Goal: Information Seeking & Learning: Check status

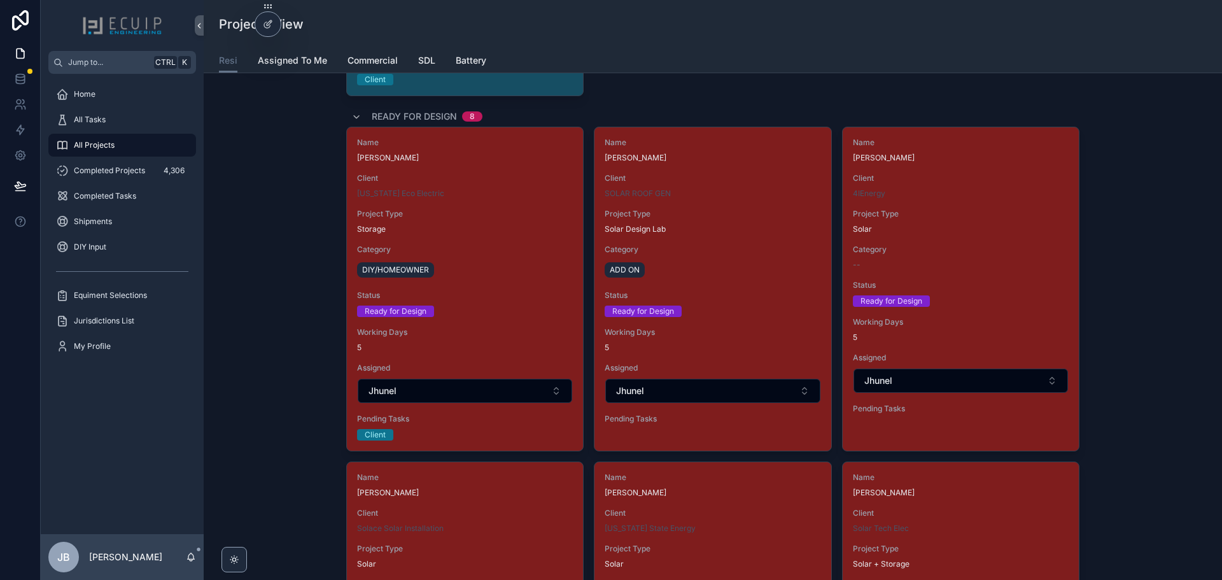
scroll to position [2036, 0]
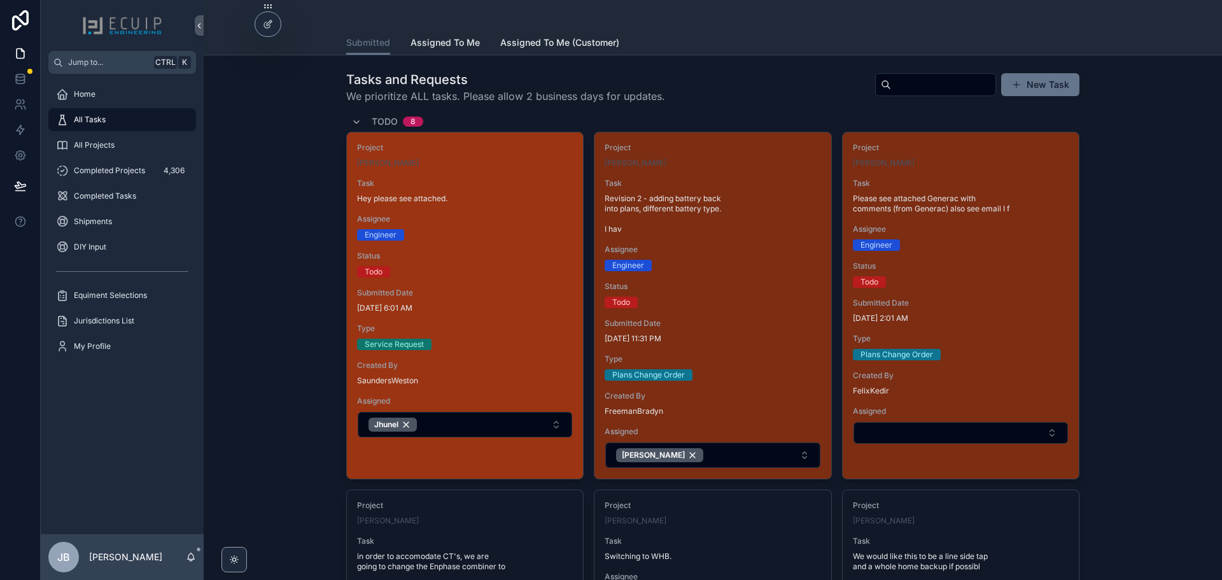
click at [491, 263] on div "Status Todo" at bounding box center [465, 264] width 216 height 27
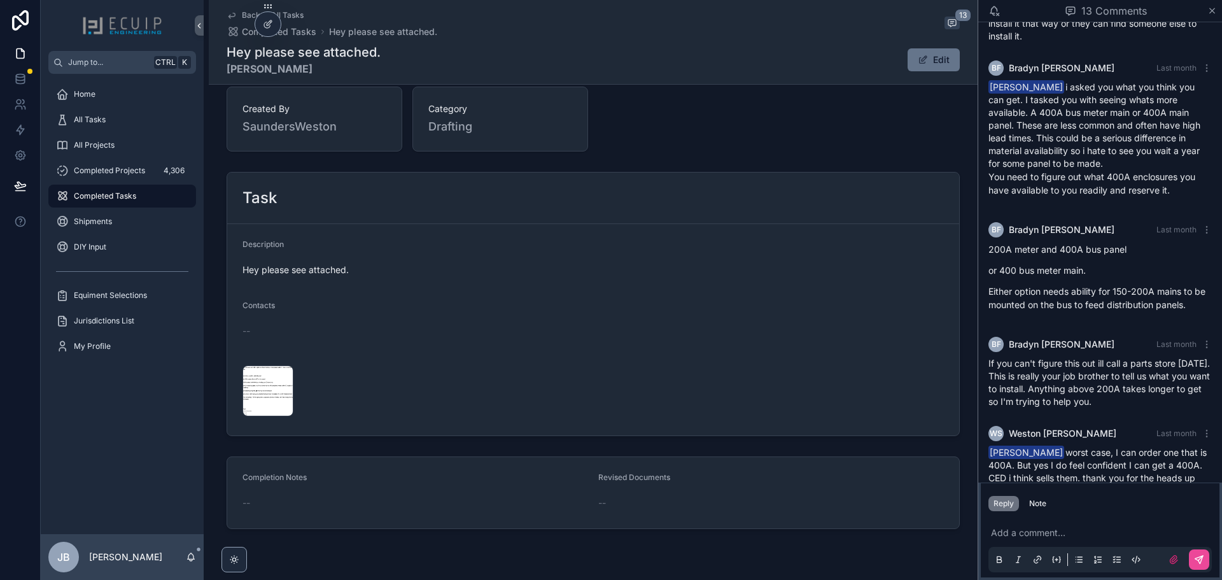
scroll to position [382, 0]
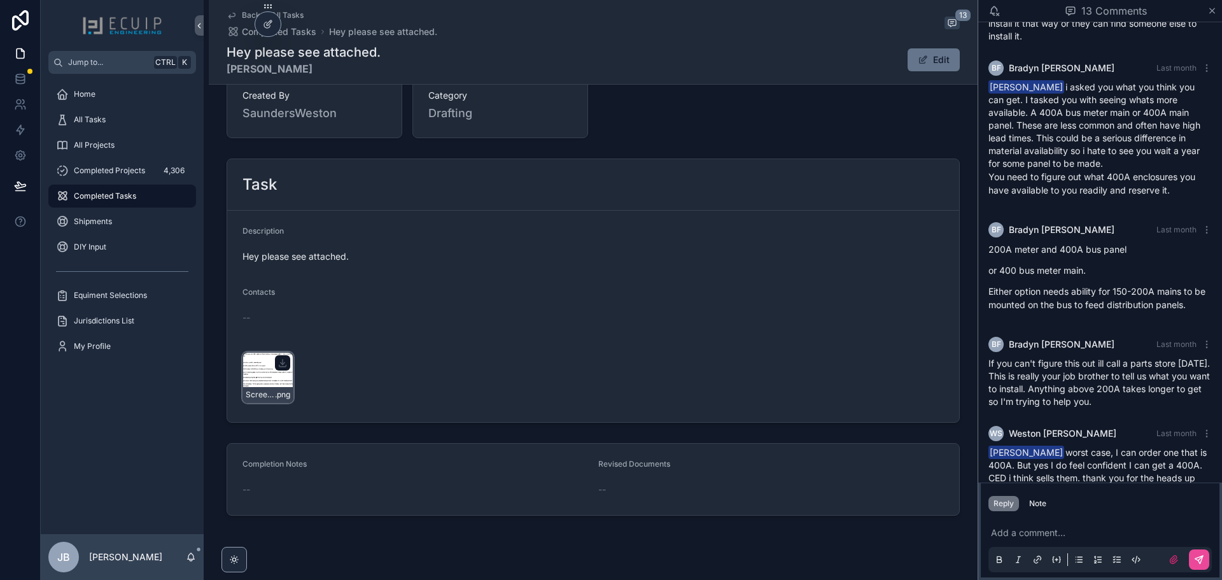
click at [260, 373] on div "Screenshot-2025-07-03-at-5.59.09-PM .png" at bounding box center [267, 377] width 51 height 51
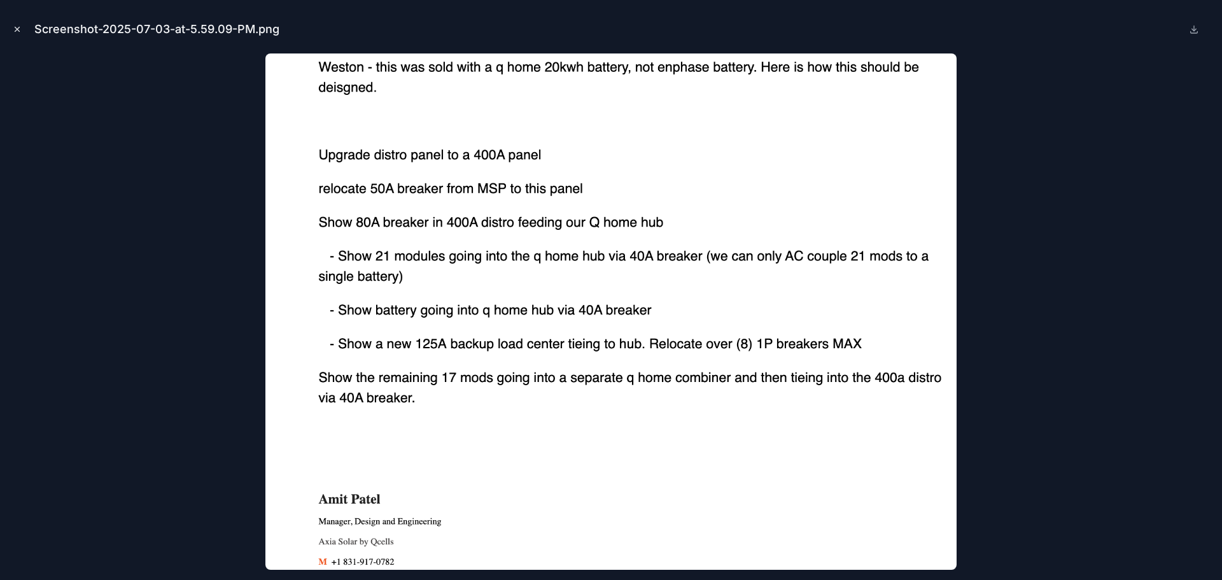
click at [12, 28] on button "Close modal" at bounding box center [17, 29] width 14 height 14
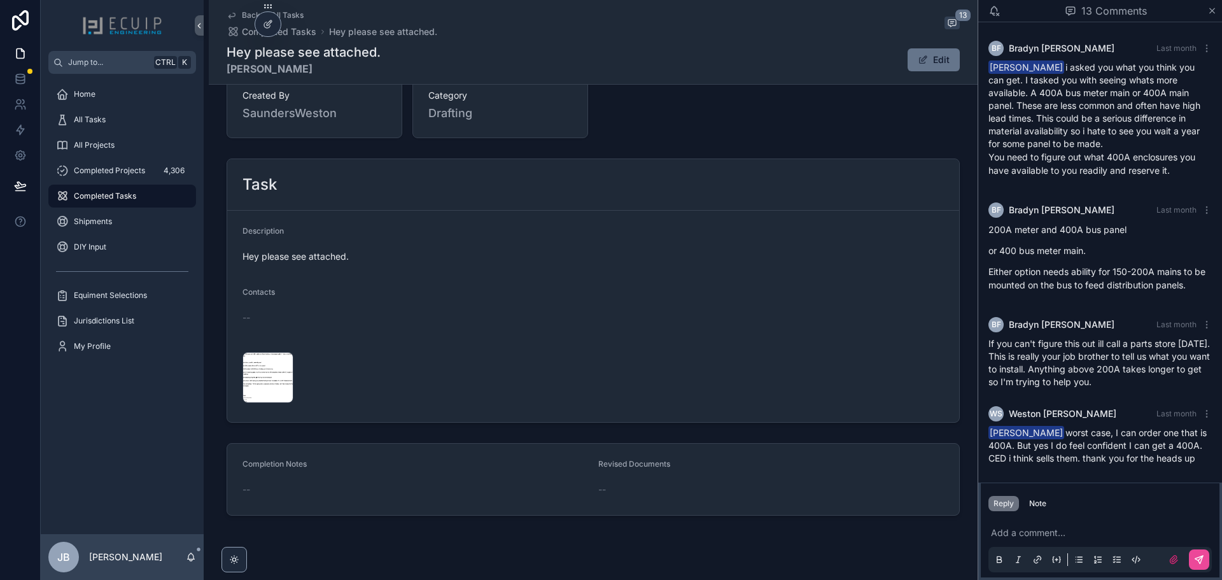
scroll to position [878, 0]
click at [268, 375] on div "Screenshot-2025-07-03-at-5.59.09-PM .png" at bounding box center [267, 377] width 51 height 51
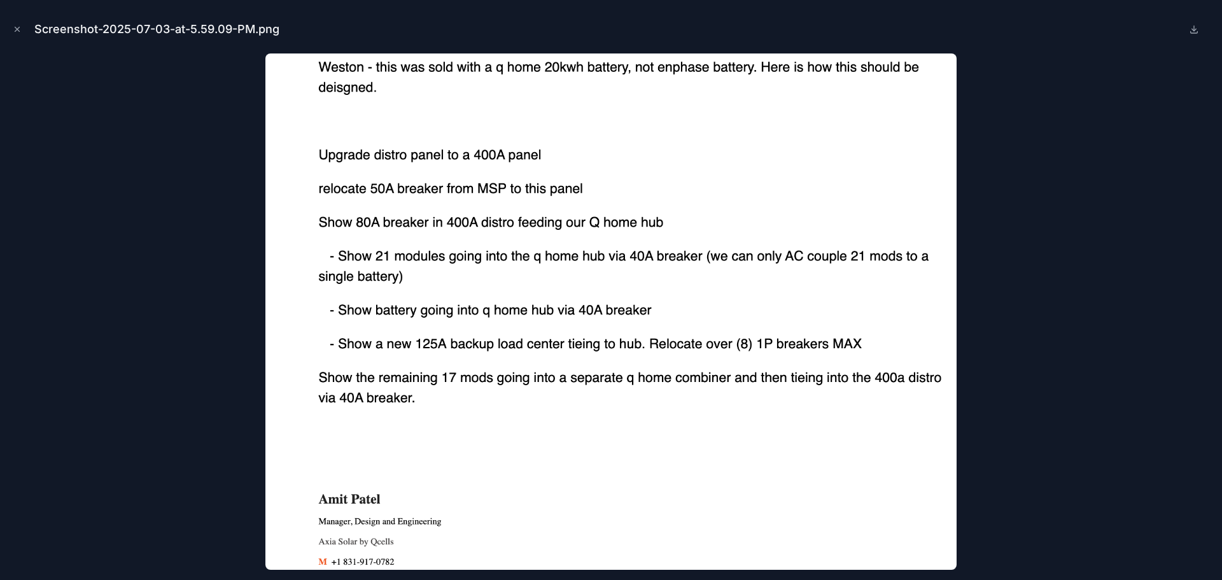
click at [172, 218] on div at bounding box center [610, 311] width 1201 height 516
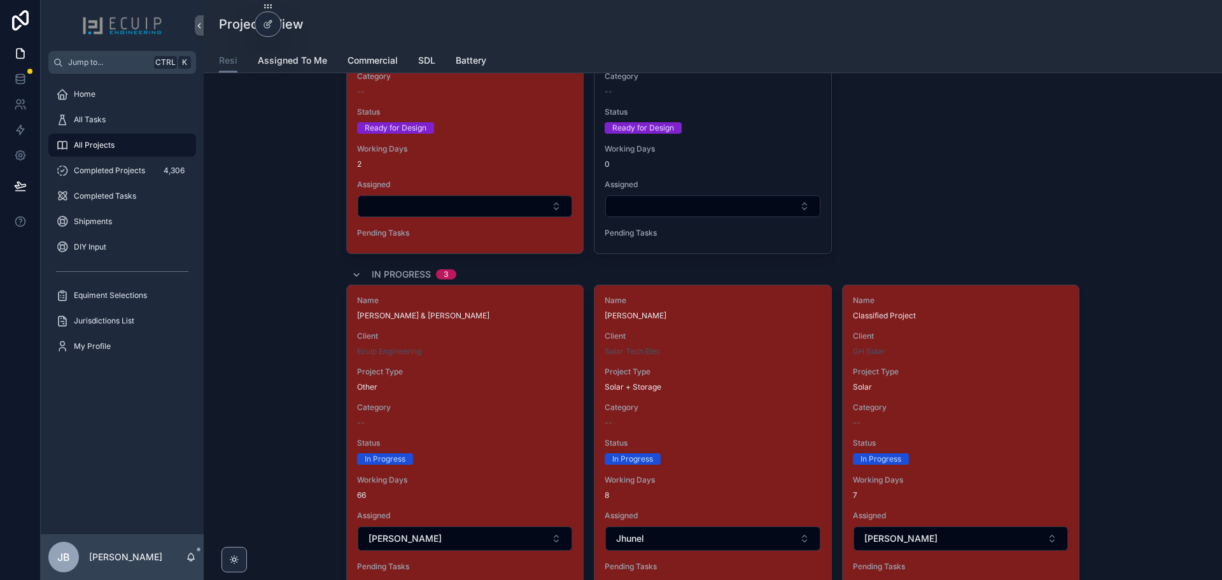
scroll to position [2864, 0]
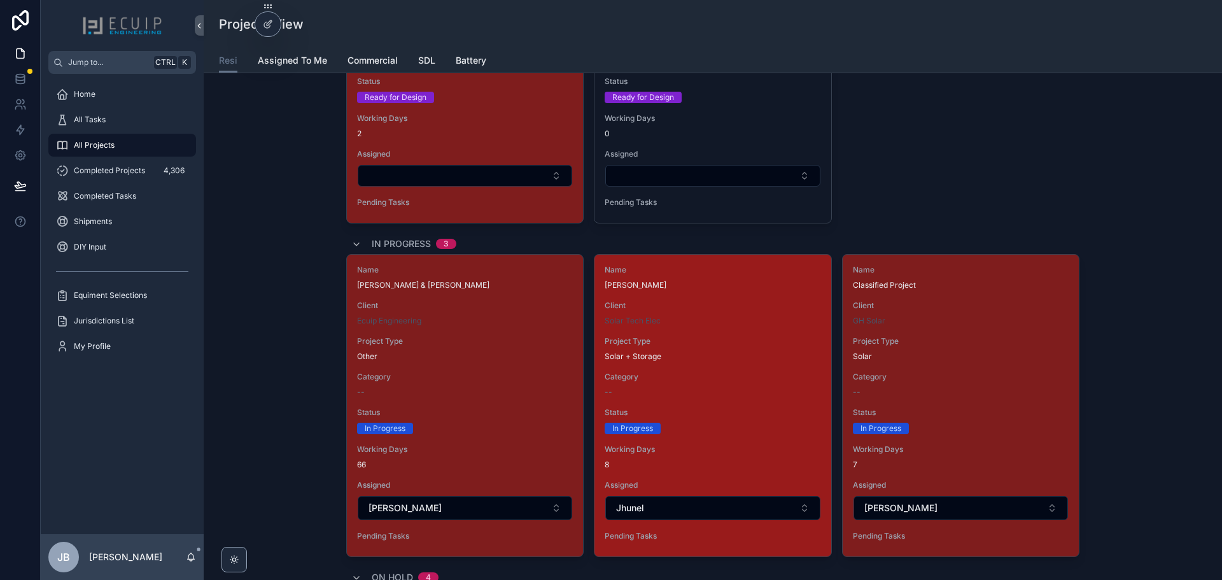
click at [738, 409] on span "Status" at bounding box center [713, 412] width 216 height 10
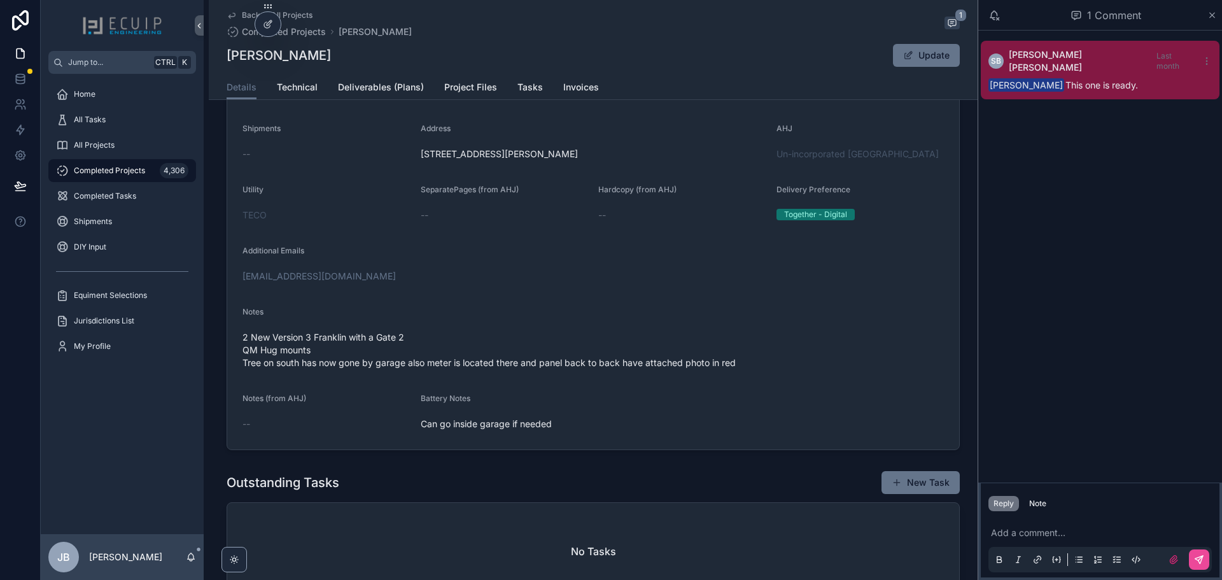
scroll to position [318, 0]
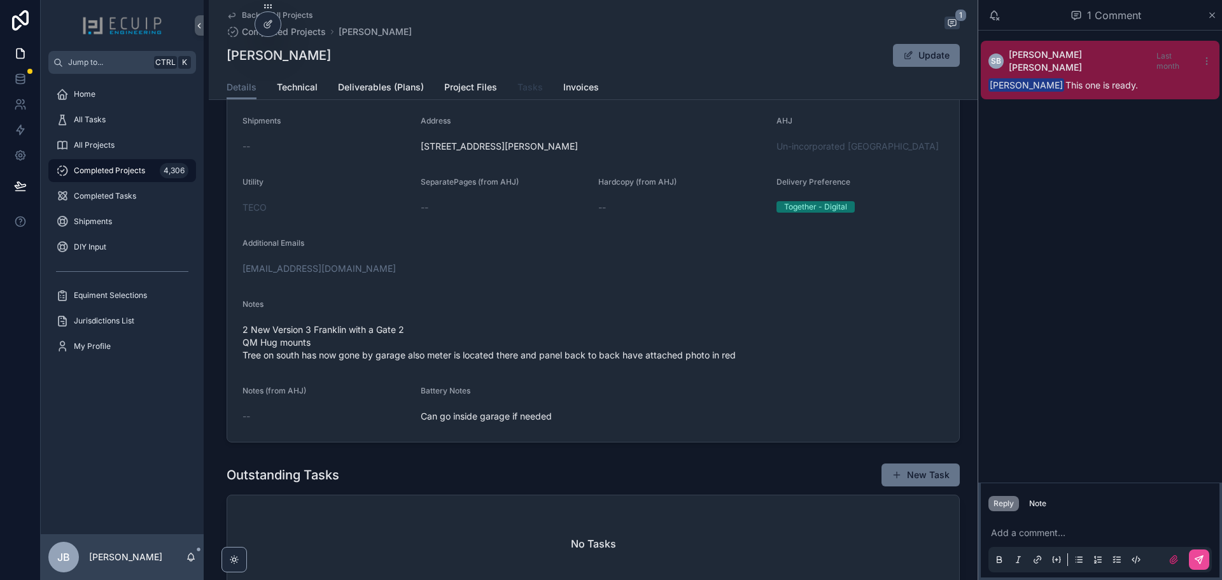
click at [527, 89] on span "Tasks" at bounding box center [529, 87] width 25 height 13
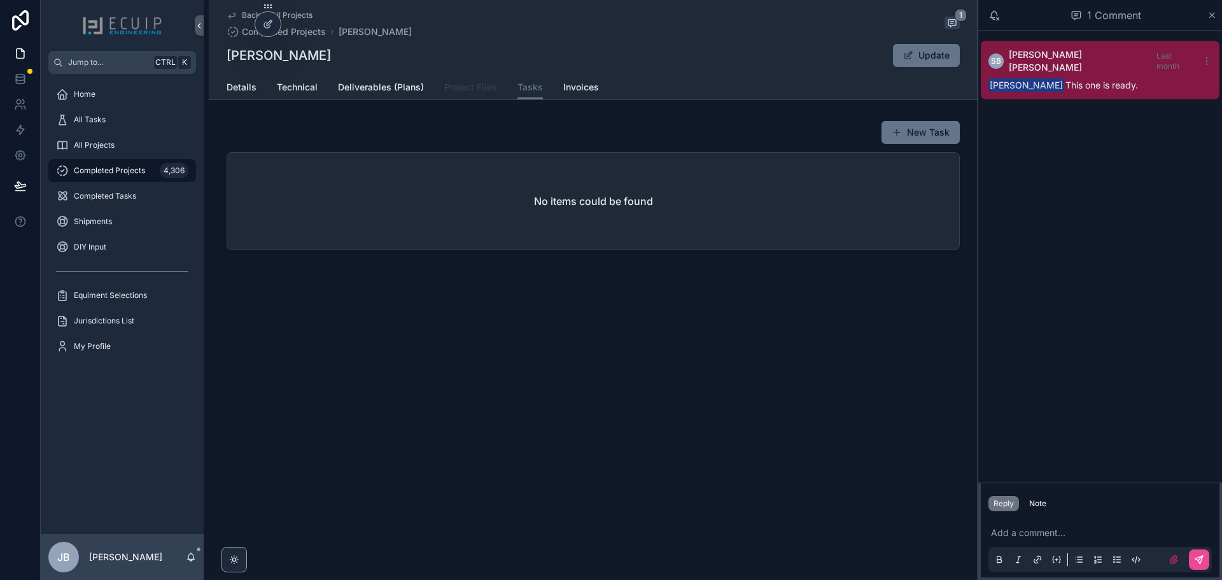
click at [458, 81] on span "Project Files" at bounding box center [470, 87] width 53 height 13
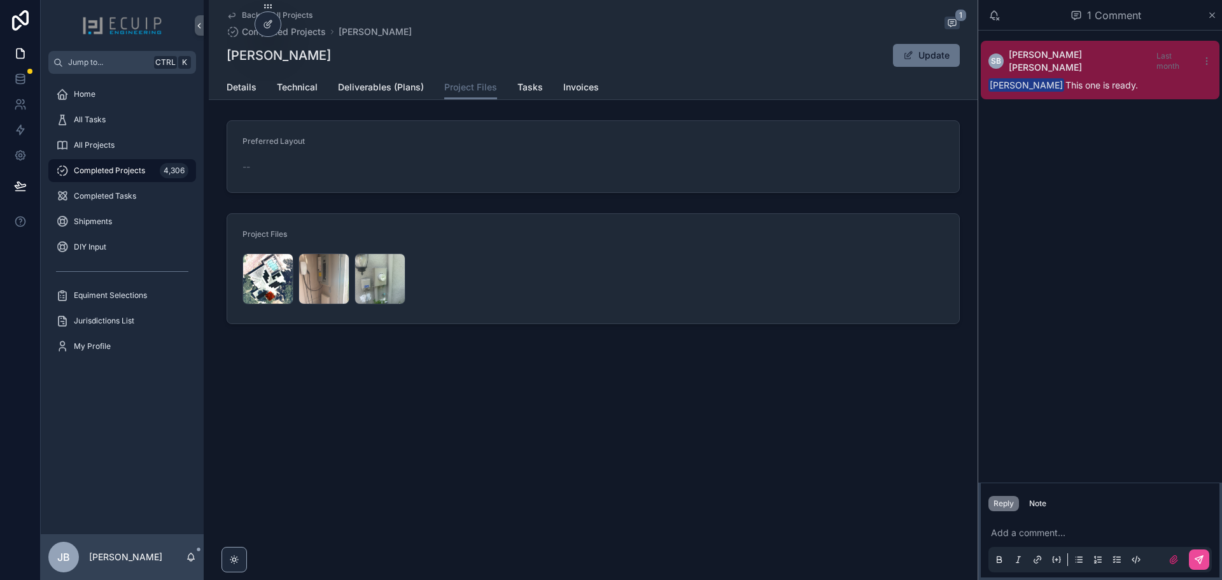
click at [542, 85] on div "Details Technical Deliverables (Plans) Project Files Tasks Invoices" at bounding box center [593, 87] width 733 height 24
click at [534, 85] on span "Tasks" at bounding box center [529, 87] width 25 height 13
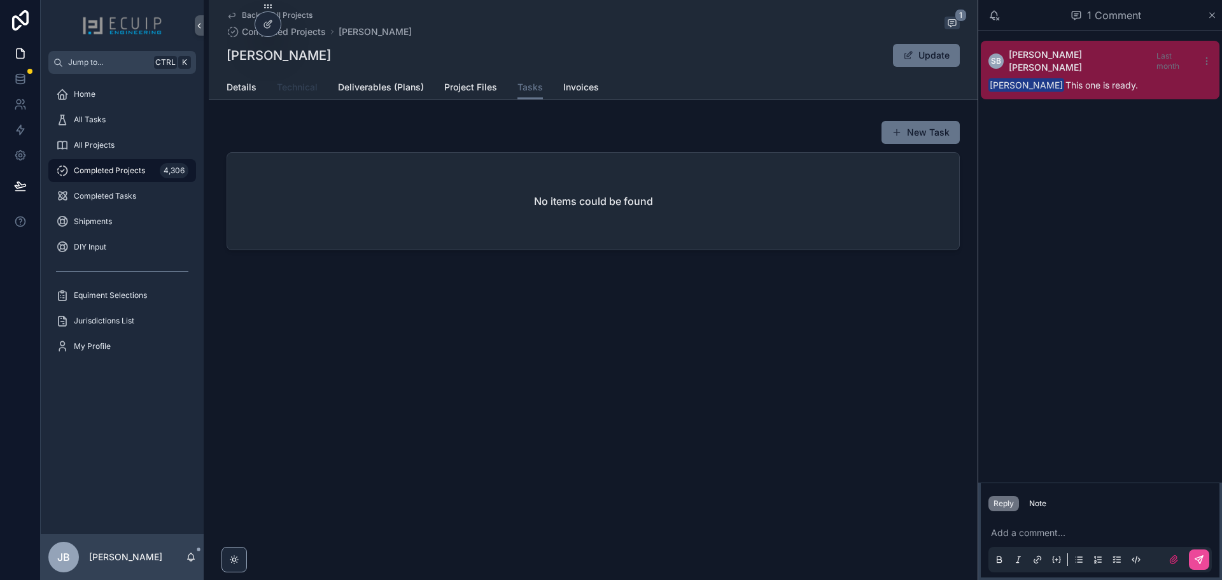
click at [300, 90] on span "Technical" at bounding box center [297, 87] width 41 height 13
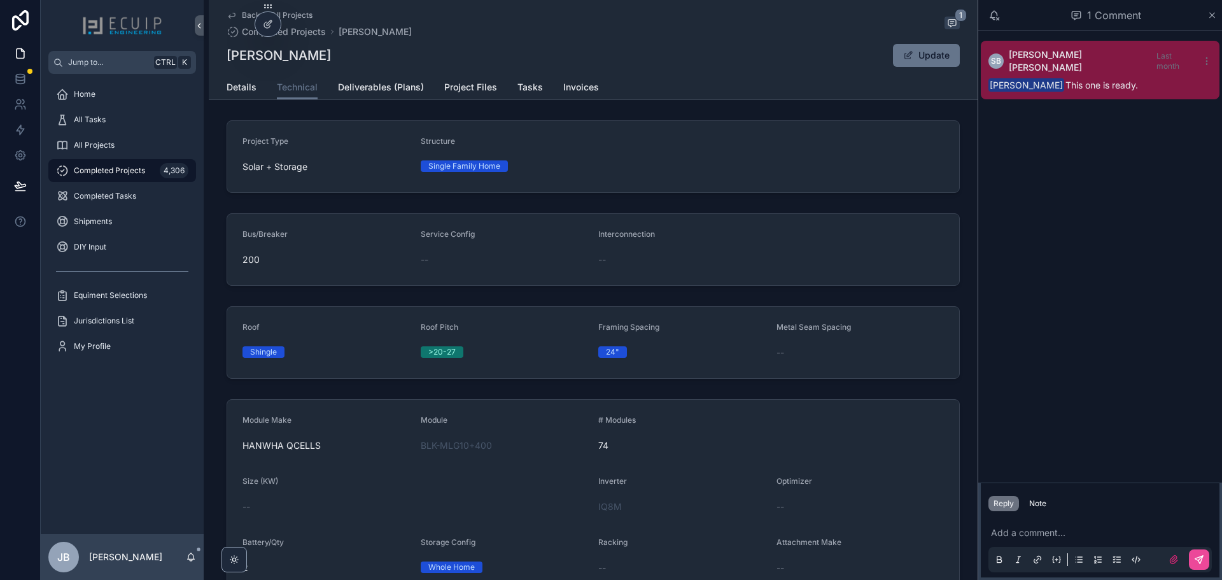
drag, startPoint x: 330, startPoint y: 58, endPoint x: 221, endPoint y: 57, distance: 108.2
click at [221, 57] on div "Back to All Projects Completed Projects Jordan Shields 1 Jordan Shields Update …" at bounding box center [593, 50] width 769 height 100
copy h1 "[PERSON_NAME]"
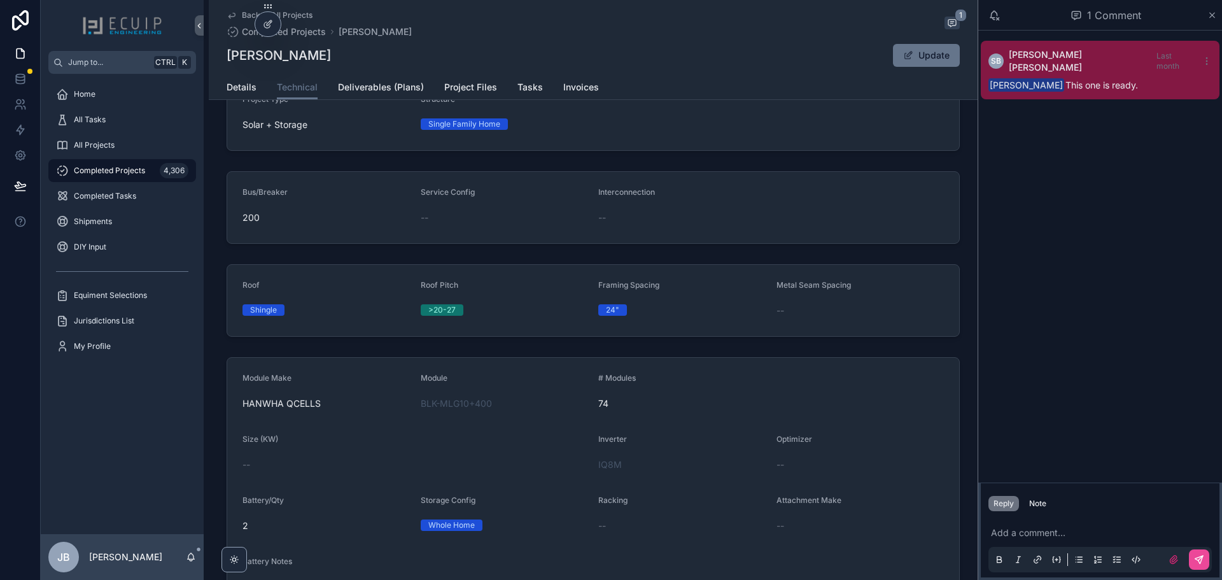
scroll to position [162, 0]
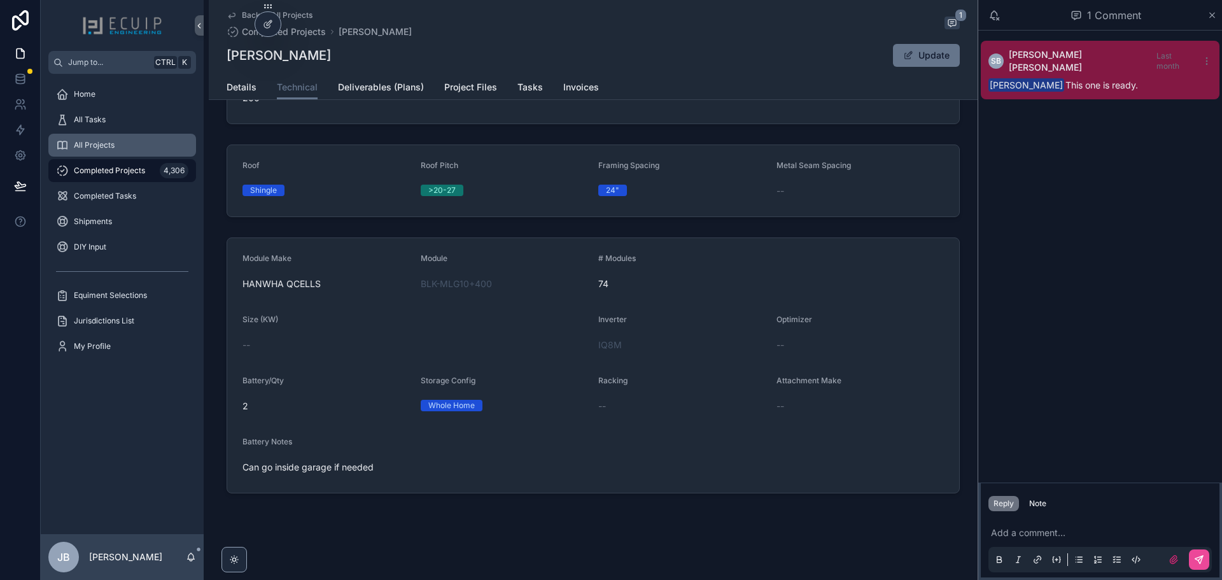
click at [109, 141] on span "All Projects" at bounding box center [94, 145] width 41 height 10
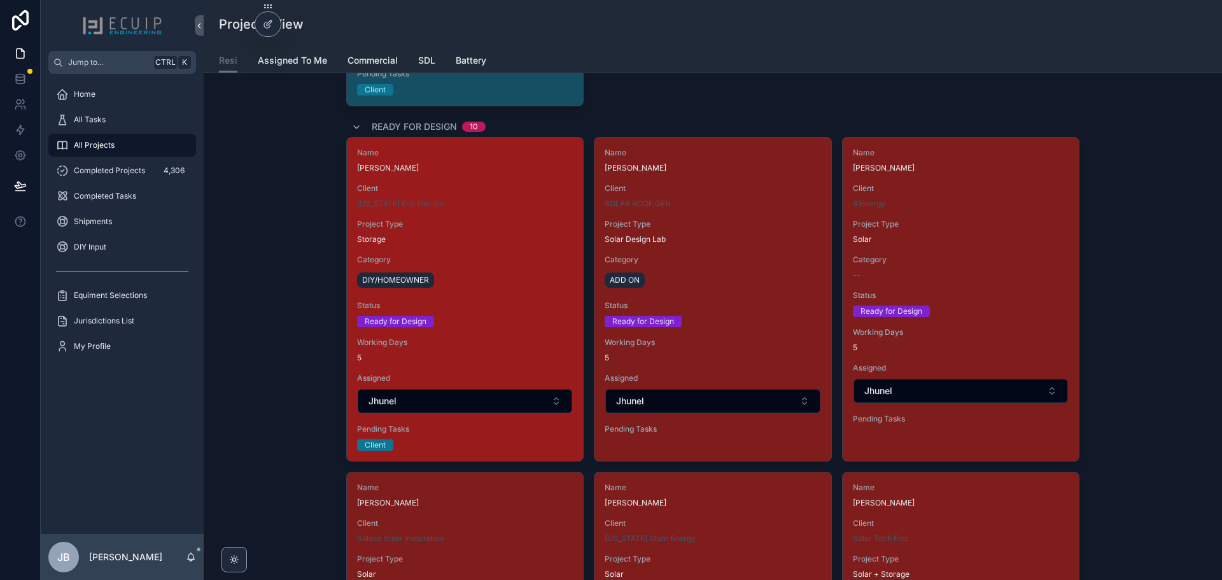
scroll to position [1726, 0]
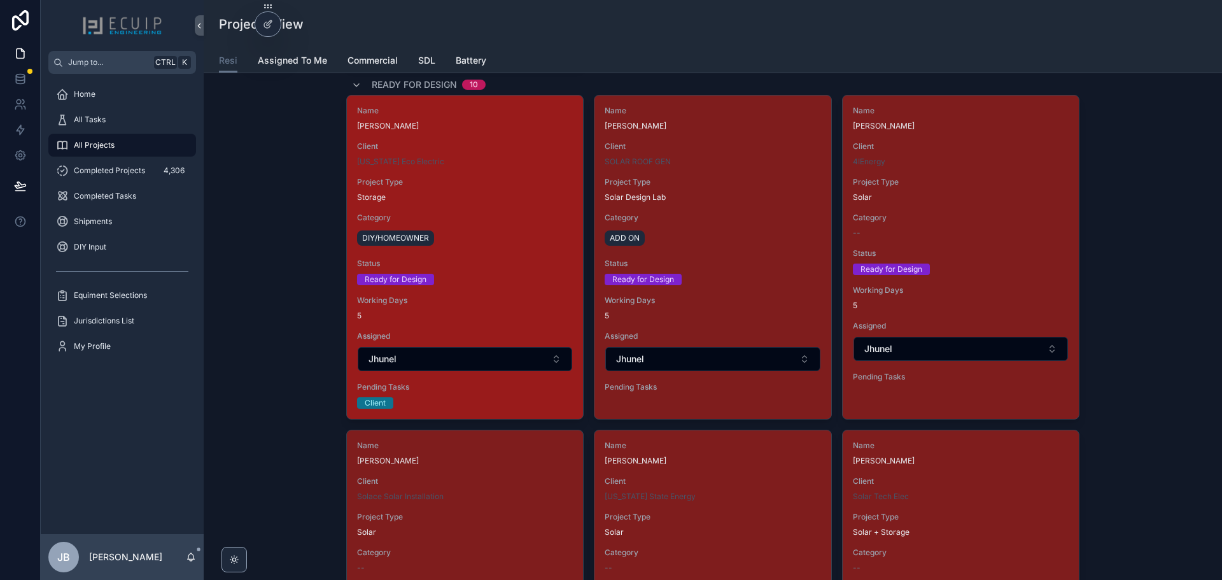
click at [451, 230] on div "DIY/HOMEOWNER" at bounding box center [465, 238] width 216 height 20
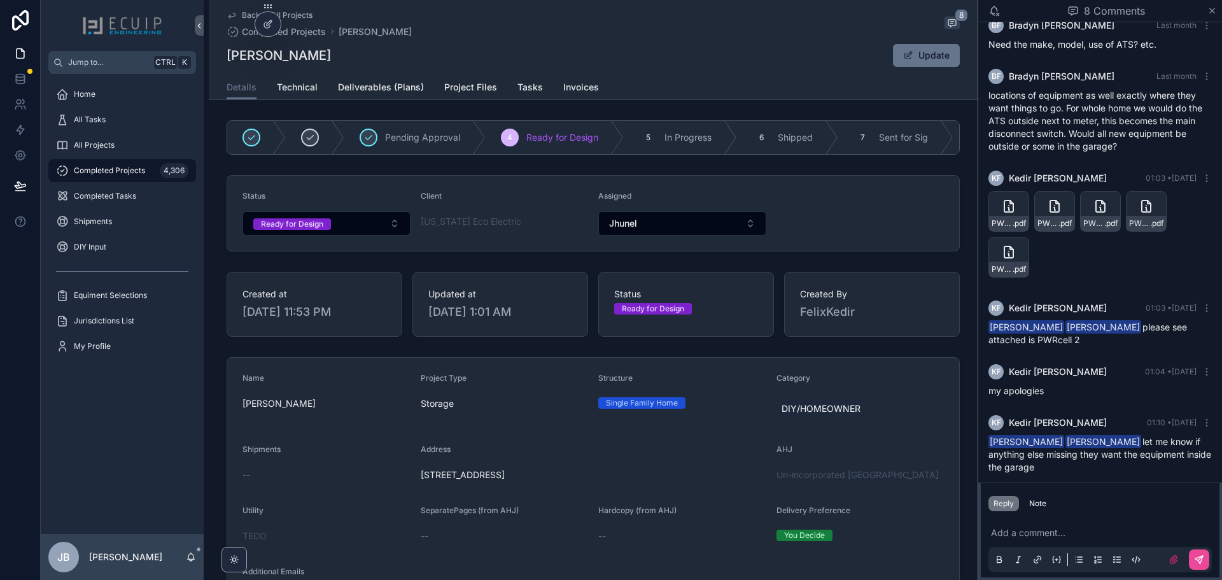
scroll to position [197, 0]
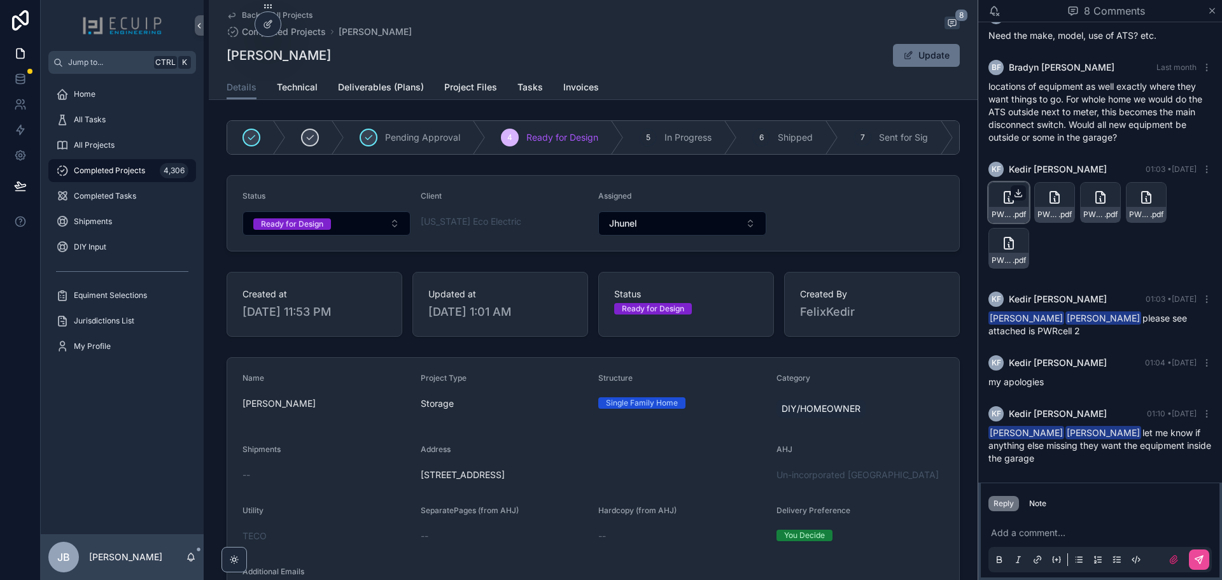
click at [1019, 197] on icon "scrollable content" at bounding box center [1018, 196] width 7 height 2
click at [1063, 194] on icon "scrollable content" at bounding box center [1064, 193] width 4 height 2
click at [1107, 194] on icon "scrollable content" at bounding box center [1110, 193] width 10 height 10
click at [1156, 193] on icon "scrollable content" at bounding box center [1156, 193] width 10 height 10
click at [1018, 239] on icon "scrollable content" at bounding box center [1018, 237] width 0 height 5
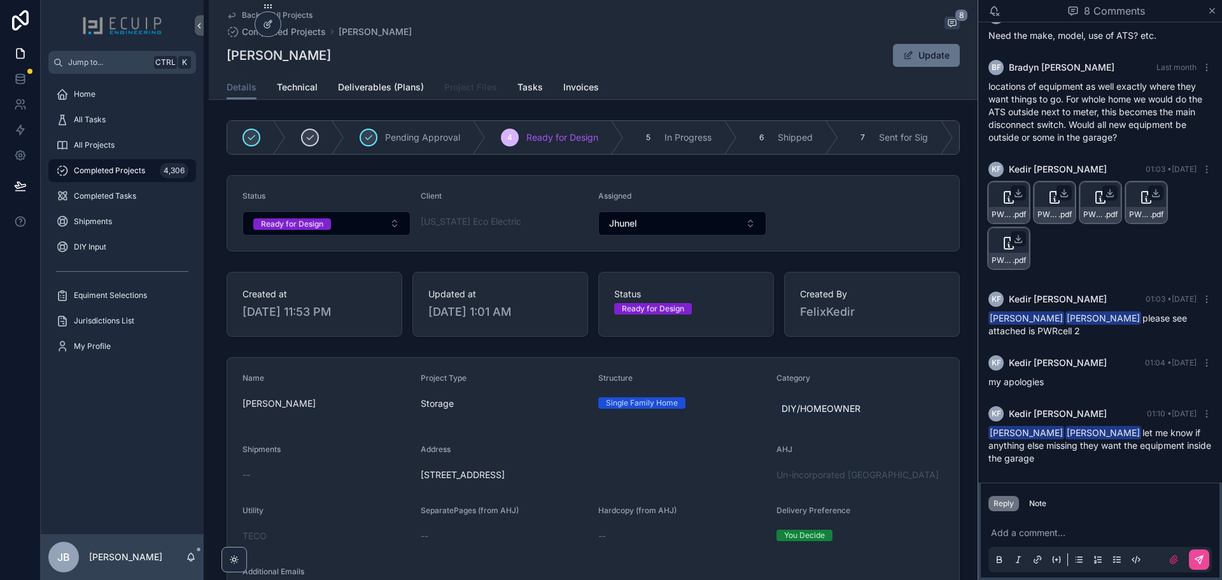
click at [470, 87] on span "Project Files" at bounding box center [470, 87] width 53 height 13
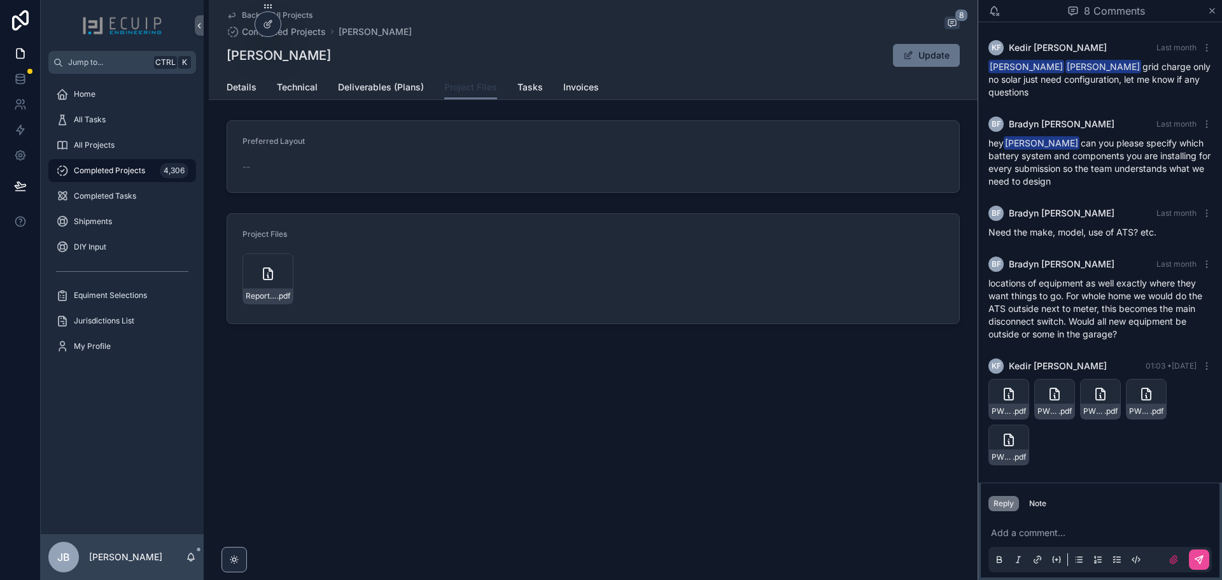
scroll to position [197, 0]
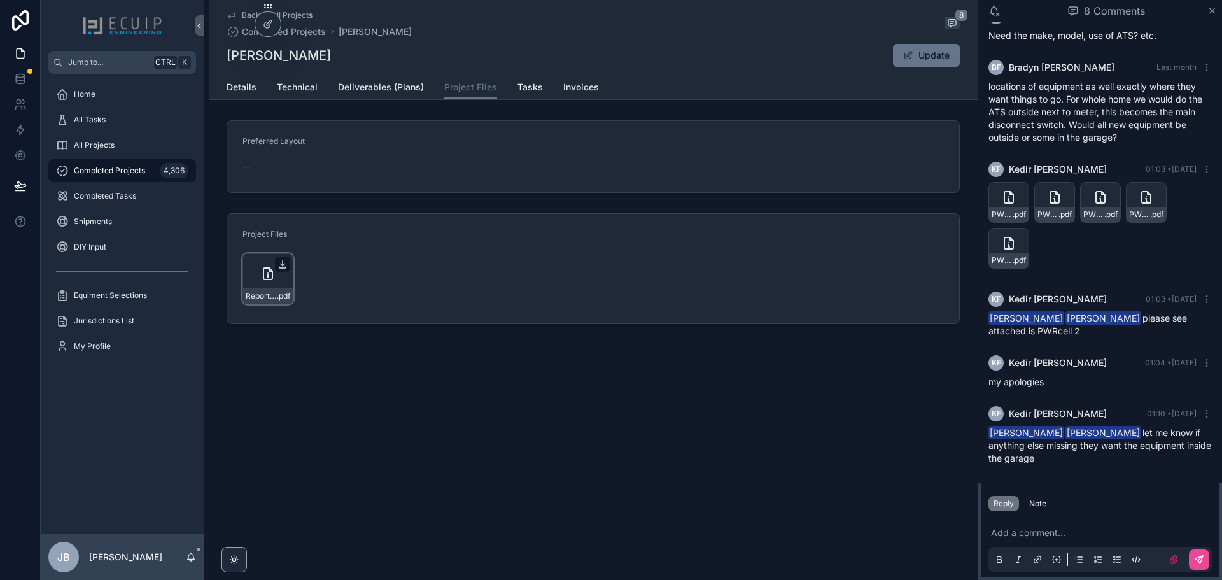
click at [281, 265] on icon "scrollable content" at bounding box center [282, 264] width 10 height 10
drag, startPoint x: 332, startPoint y: 56, endPoint x: 228, endPoint y: 57, distance: 103.7
click at [228, 57] on div "Carmen Repollet Update" at bounding box center [593, 55] width 733 height 24
copy h1 "[PERSON_NAME]"
click at [225, 90] on div "Details Technical Deliverables (Plans) Project Files Tasks Invoices" at bounding box center [592, 87] width 753 height 24
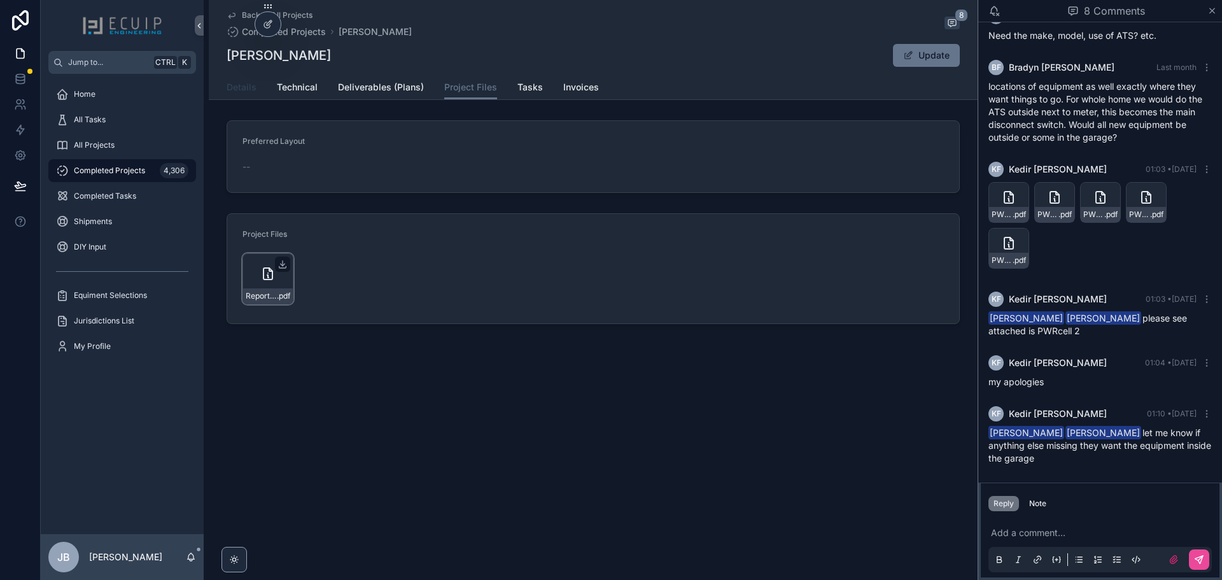
click at [237, 90] on span "Details" at bounding box center [242, 87] width 30 height 13
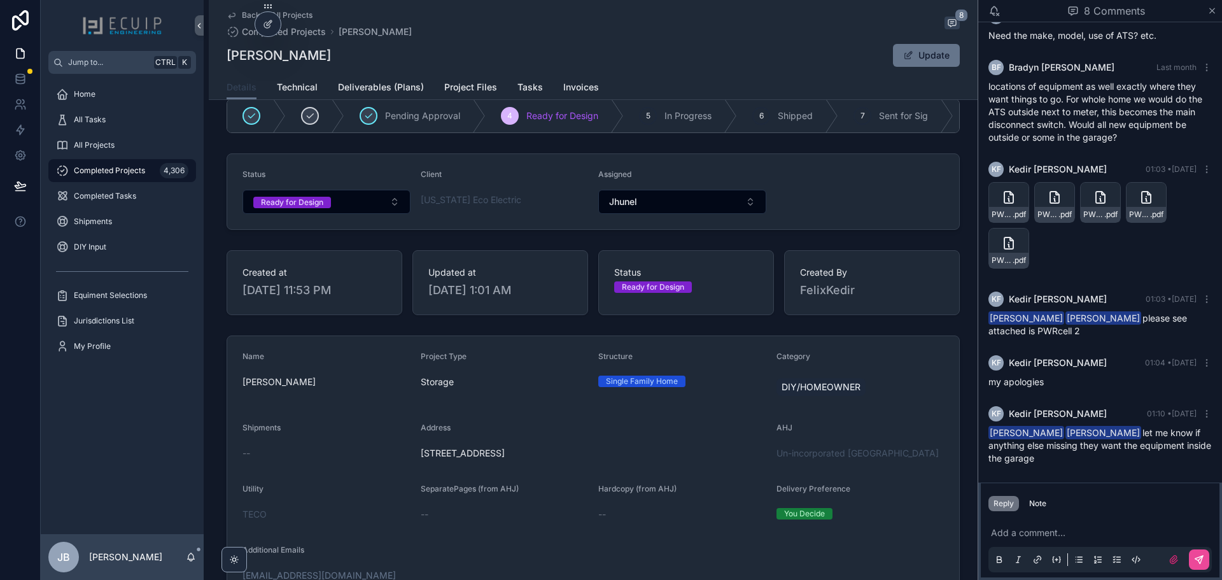
scroll to position [64, 0]
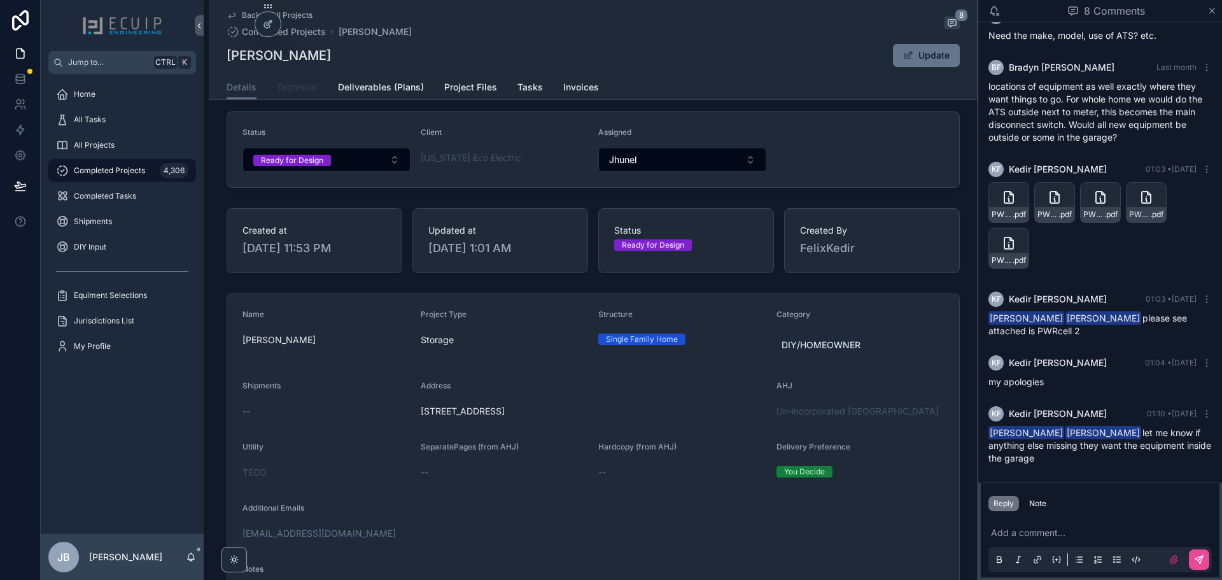
click at [303, 93] on span "Technical" at bounding box center [297, 87] width 41 height 13
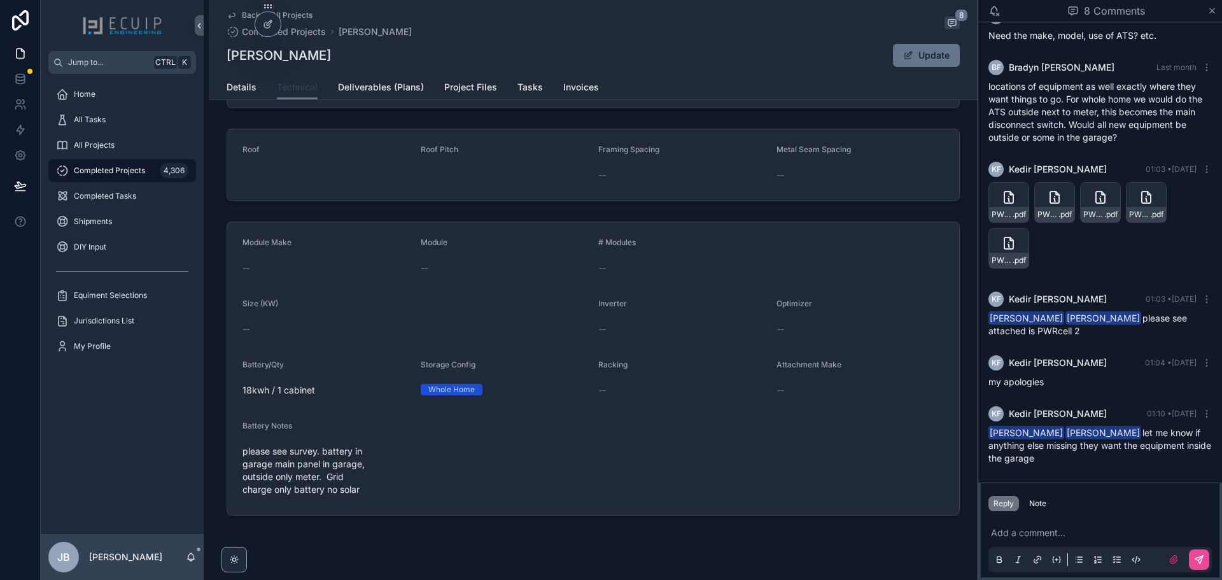
scroll to position [200, 0]
